Goal: Information Seeking & Learning: Learn about a topic

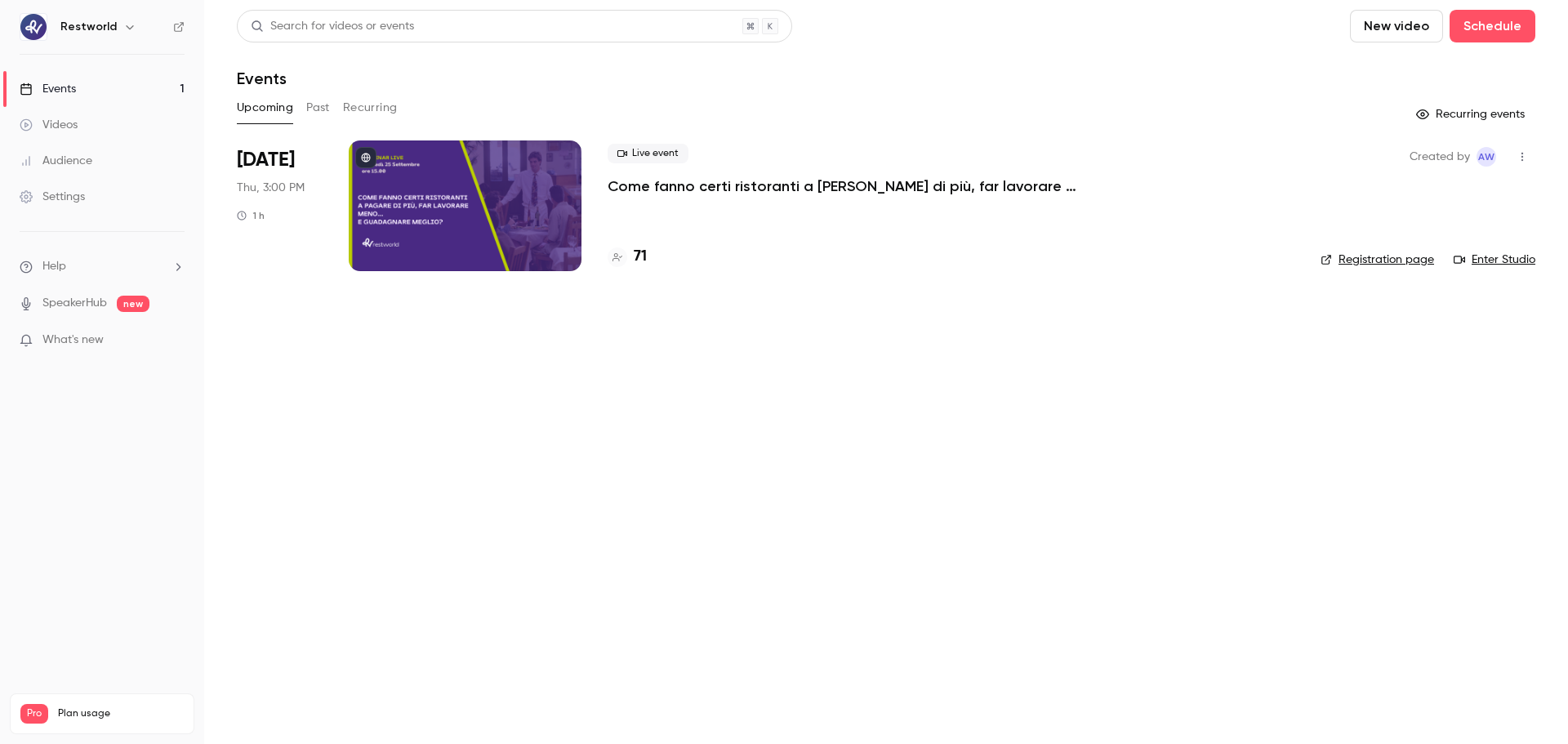
click at [907, 187] on p "Come fanno certi ristoranti a [PERSON_NAME] di più, far lavorare meno… e guadag…" at bounding box center [852, 186] width 490 height 20
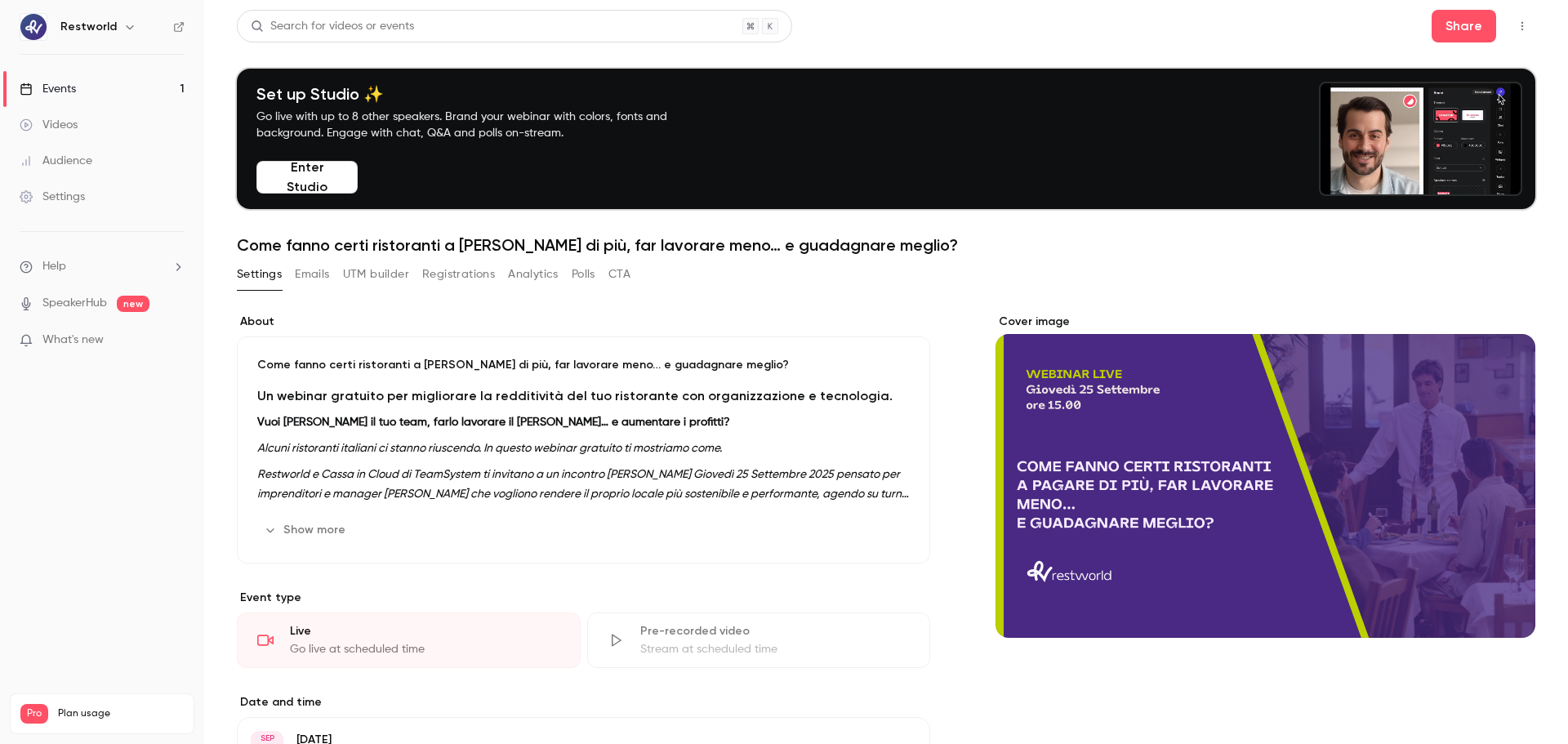
click at [535, 272] on button "Analytics" at bounding box center [533, 274] width 50 height 26
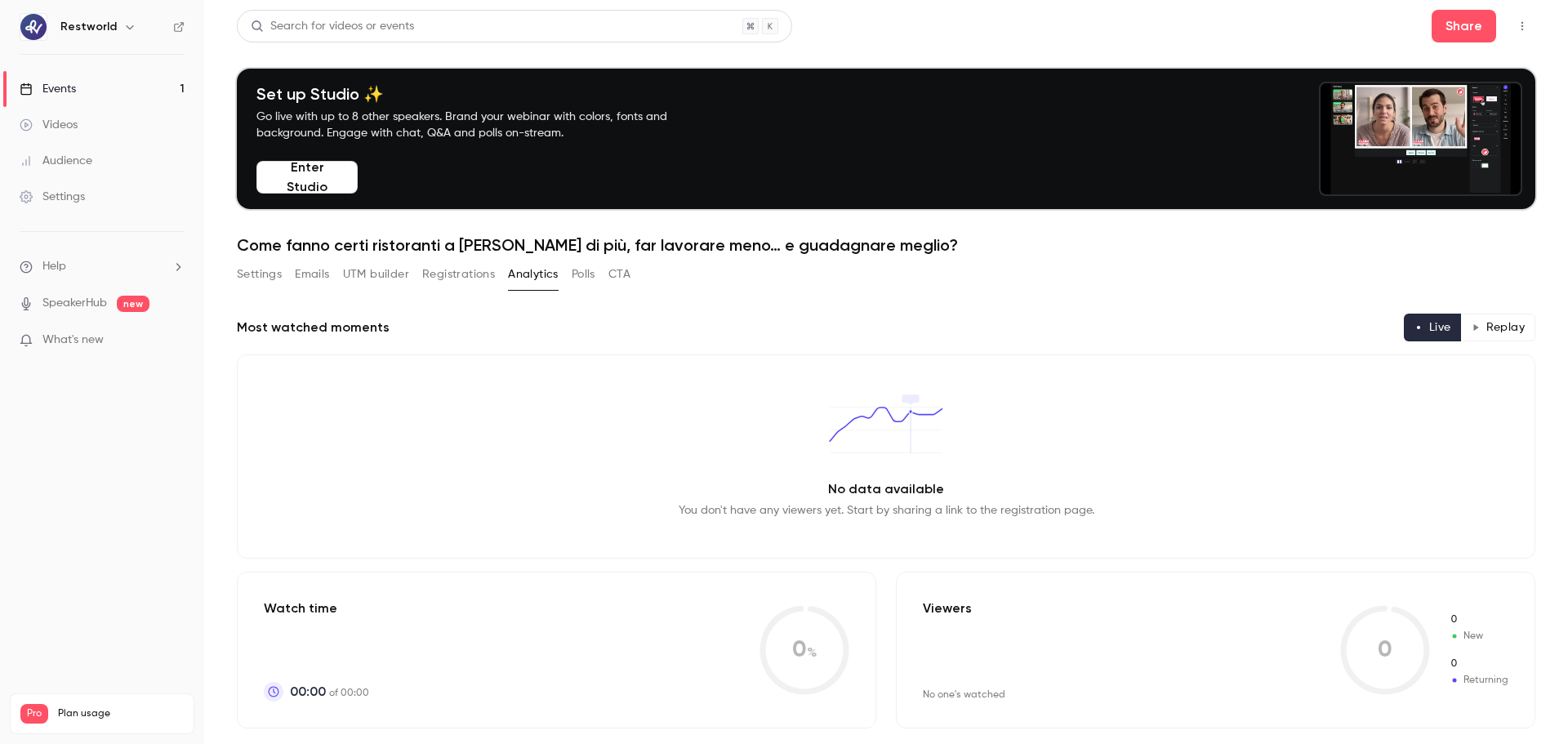
click at [460, 273] on button "Registrations" at bounding box center [458, 274] width 73 height 26
